Goal: Task Accomplishment & Management: Manage account settings

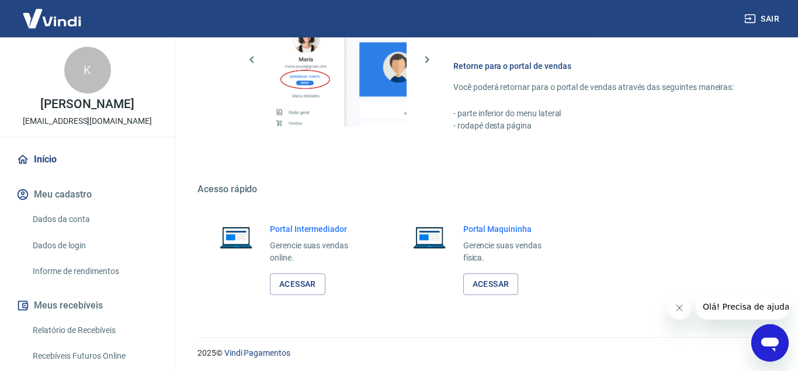
scroll to position [575, 0]
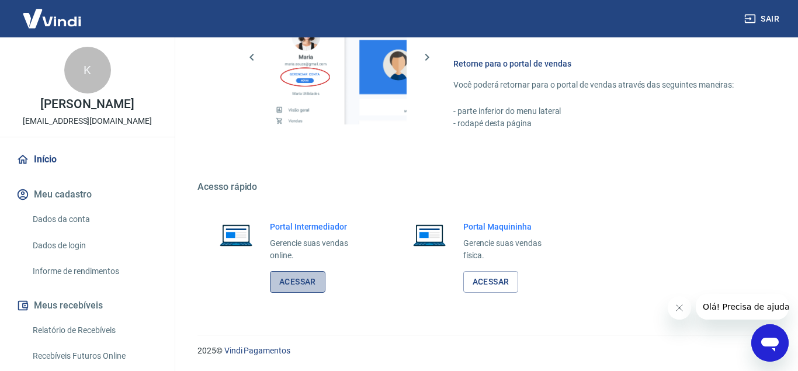
click at [290, 283] on link "Acessar" at bounding box center [297, 282] width 55 height 22
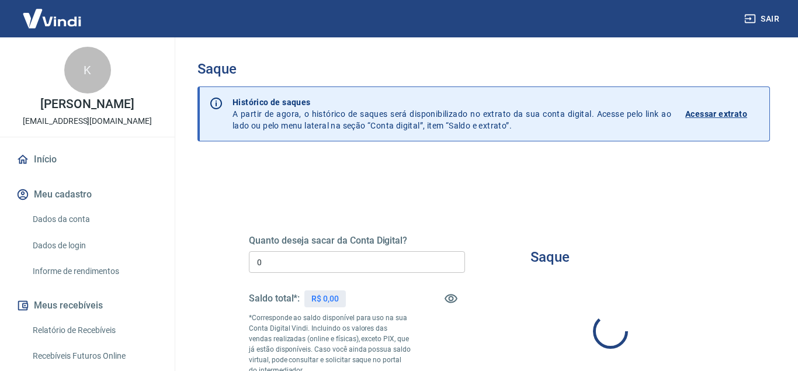
type input "R$ 0,00"
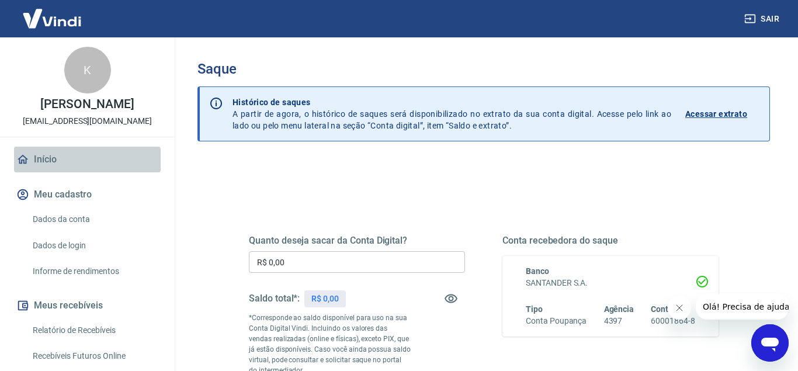
click at [61, 154] on link "Início" at bounding box center [87, 160] width 147 height 26
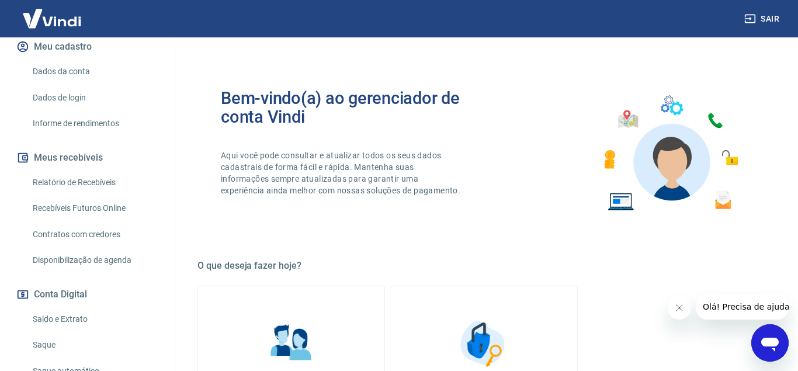
scroll to position [230, 0]
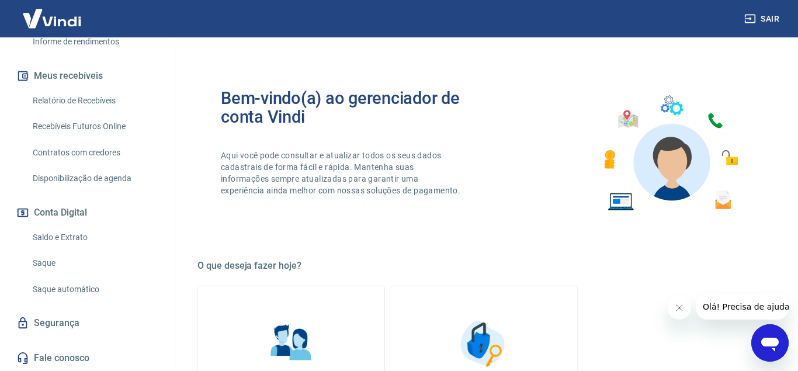
click at [546, 270] on h5 "O que deseja fazer hoje?" at bounding box center [483, 266] width 572 height 12
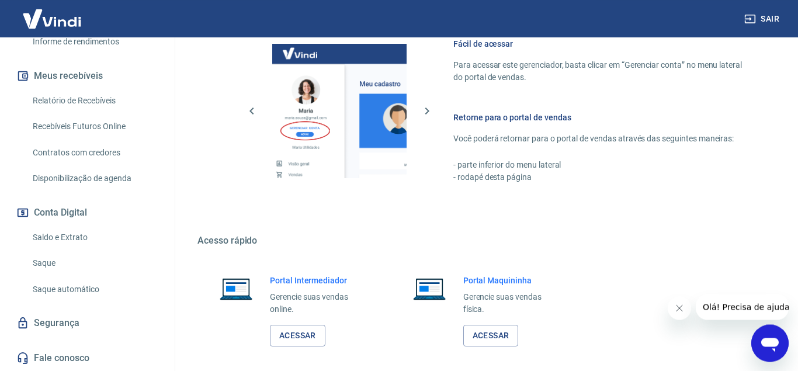
scroll to position [575, 0]
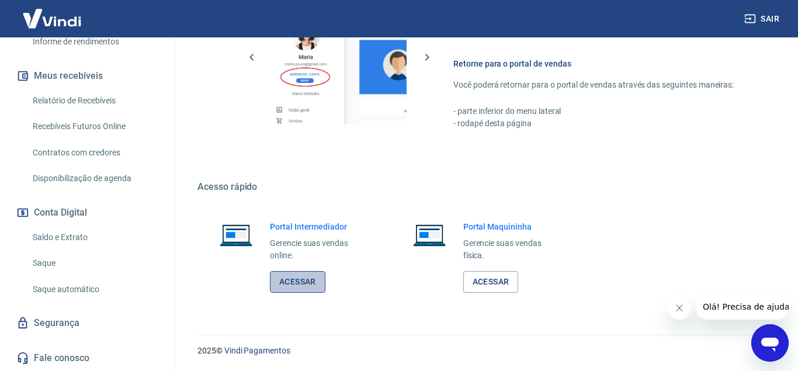
click at [302, 280] on link "Acessar" at bounding box center [297, 282] width 55 height 22
click at [765, 20] on button "Sair" at bounding box center [763, 19] width 42 height 22
